Goal: Navigation & Orientation: Find specific page/section

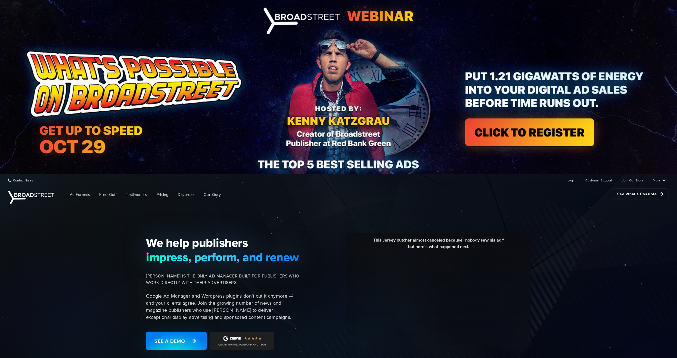
drag, startPoint x: 80, startPoint y: 254, endPoint x: 39, endPoint y: 255, distance: 40.8
drag, startPoint x: 39, startPoint y: 255, endPoint x: 49, endPoint y: 258, distance: 10.2
click at [38, 254] on div "We help publishers impress, perform, and renew [PERSON_NAME] IS THE ONLY AD MAN…" at bounding box center [338, 296] width 677 height 182
drag, startPoint x: 124, startPoint y: 285, endPoint x: 121, endPoint y: 286, distance: 2.9
click at [121, 286] on div "We help publishers impress, perform, and renew [PERSON_NAME] IS THE ONLY AD MAN…" at bounding box center [338, 296] width 677 height 182
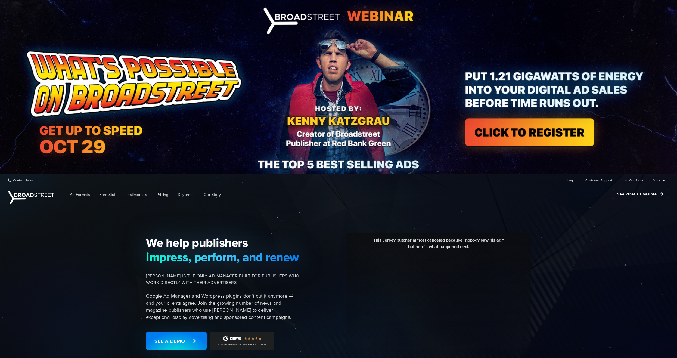
drag, startPoint x: 121, startPoint y: 286, endPoint x: 77, endPoint y: 274, distance: 45.7
drag, startPoint x: 77, startPoint y: 274, endPoint x: 93, endPoint y: 268, distance: 17.1
click at [61, 261] on div "We help publishers impress, perform, and renew [PERSON_NAME] IS THE ONLY AD MAN…" at bounding box center [338, 296] width 677 height 182
drag, startPoint x: 131, startPoint y: 280, endPoint x: 81, endPoint y: 271, distance: 50.6
drag, startPoint x: 81, startPoint y: 271, endPoint x: 119, endPoint y: 278, distance: 38.7
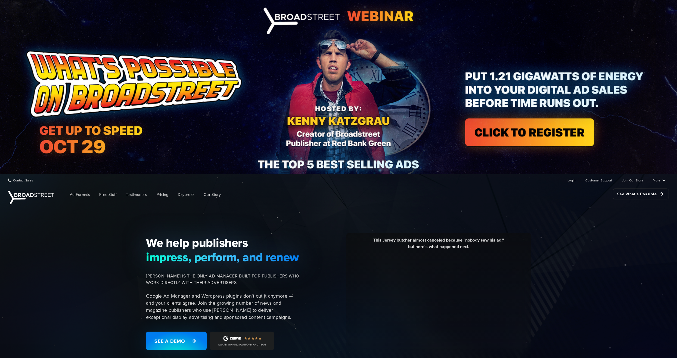
click at [79, 268] on div "We help publishers impress, perform, and renew [PERSON_NAME] IS THE ONLY AD MAN…" at bounding box center [338, 296] width 677 height 182
drag, startPoint x: 146, startPoint y: 286, endPoint x: 81, endPoint y: 275, distance: 66.2
drag, startPoint x: 81, startPoint y: 275, endPoint x: 111, endPoint y: 278, distance: 29.6
click at [68, 270] on div "We help publishers impress, perform, and renew [PERSON_NAME] IS THE ONLY AD MAN…" at bounding box center [338, 296] width 677 height 182
click at [125, 282] on div "We help publishers impress, perform, and renew [PERSON_NAME] IS THE ONLY AD MAN…" at bounding box center [338, 296] width 677 height 182
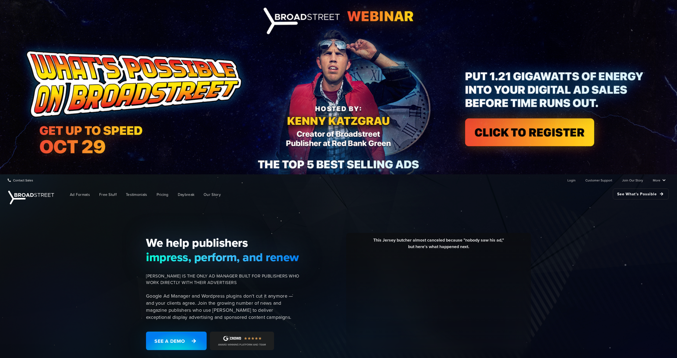
drag, startPoint x: 125, startPoint y: 282, endPoint x: 64, endPoint y: 268, distance: 62.4
drag, startPoint x: 64, startPoint y: 268, endPoint x: 55, endPoint y: 264, distance: 10.8
click at [54, 264] on div "We help publishers impress, perform, and renew [PERSON_NAME] IS THE ONLY AD MAN…" at bounding box center [338, 296] width 677 height 182
drag, startPoint x: 137, startPoint y: 281, endPoint x: 95, endPoint y: 271, distance: 42.8
drag, startPoint x: 95, startPoint y: 271, endPoint x: 91, endPoint y: 270, distance: 4.3
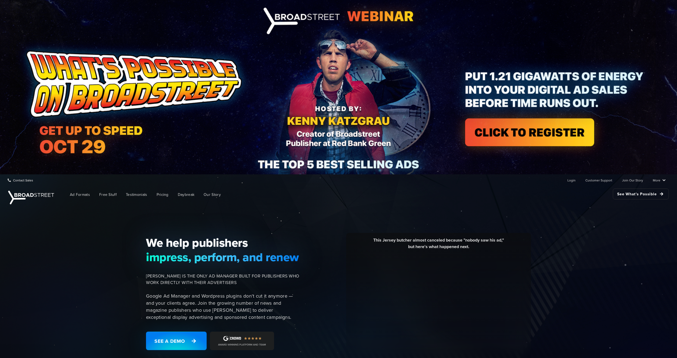
click at [68, 265] on div "We help publishers impress, perform, and renew [PERSON_NAME] IS THE ONLY AD MAN…" at bounding box center [338, 296] width 677 height 182
drag, startPoint x: 94, startPoint y: 271, endPoint x: 82, endPoint y: 270, distance: 12.5
drag, startPoint x: 57, startPoint y: 265, endPoint x: 53, endPoint y: 265, distance: 3.8
click at [53, 265] on div "We help publishers impress, perform, and renew [PERSON_NAME] IS THE ONLY AD MAN…" at bounding box center [338, 296] width 677 height 182
drag, startPoint x: 106, startPoint y: 279, endPoint x: 68, endPoint y: 270, distance: 39.5
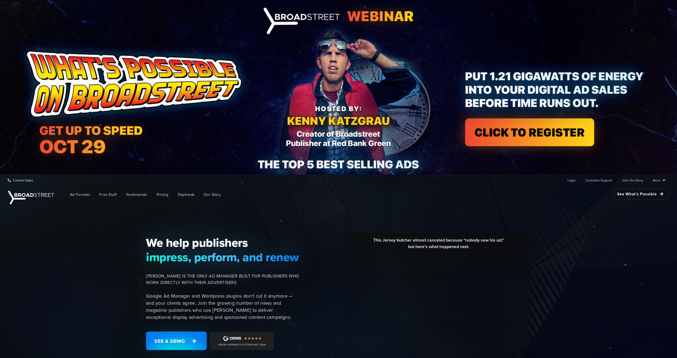
drag, startPoint x: 68, startPoint y: 270, endPoint x: 70, endPoint y: 266, distance: 3.9
click at [53, 262] on div "We help publishers impress, perform, and renew [PERSON_NAME] IS THE ONLY AD MAN…" at bounding box center [338, 296] width 677 height 182
drag, startPoint x: 89, startPoint y: 271, endPoint x: 61, endPoint y: 259, distance: 30.4
drag, startPoint x: 61, startPoint y: 259, endPoint x: 48, endPoint y: 249, distance: 16.1
click at [48, 249] on div "We help publishers impress, perform, and renew [PERSON_NAME] IS THE ONLY AD MAN…" at bounding box center [338, 296] width 677 height 182
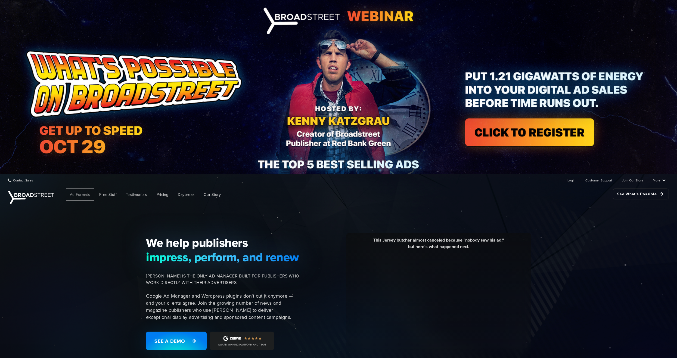
click at [83, 195] on span "Ad Formats" at bounding box center [80, 195] width 20 height 6
